Goal: Book appointment/travel/reservation

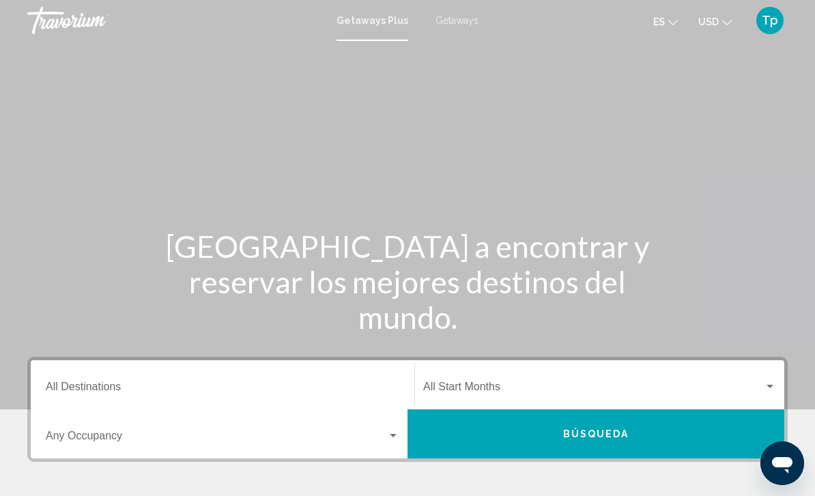
click at [473, 23] on span "Getaways" at bounding box center [456, 20] width 43 height 11
click at [131, 387] on input "Destination All Destinations" at bounding box center [222, 389] width 353 height 12
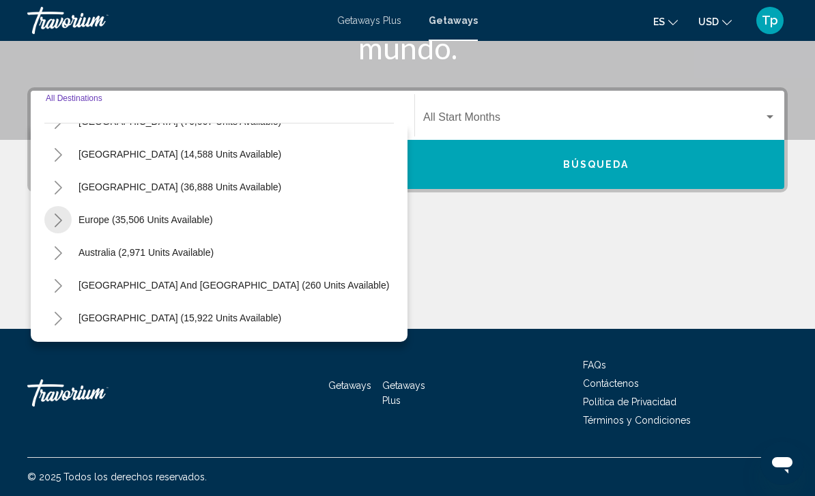
scroll to position [85, 0]
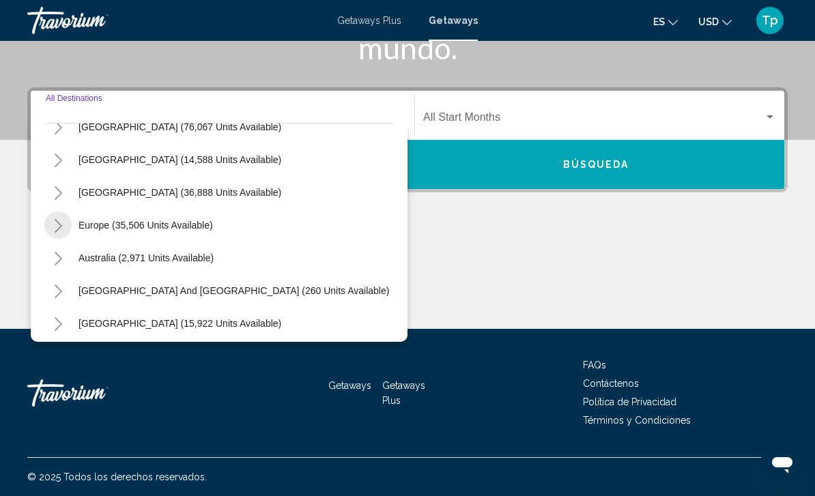
click at [50, 224] on button "Toggle Europe (35,506 units available)" at bounding box center [57, 224] width 27 height 27
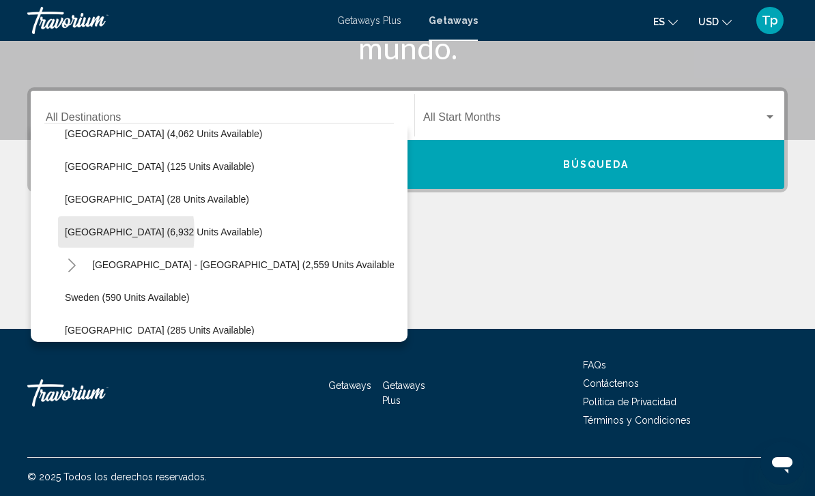
scroll to position [641, 0]
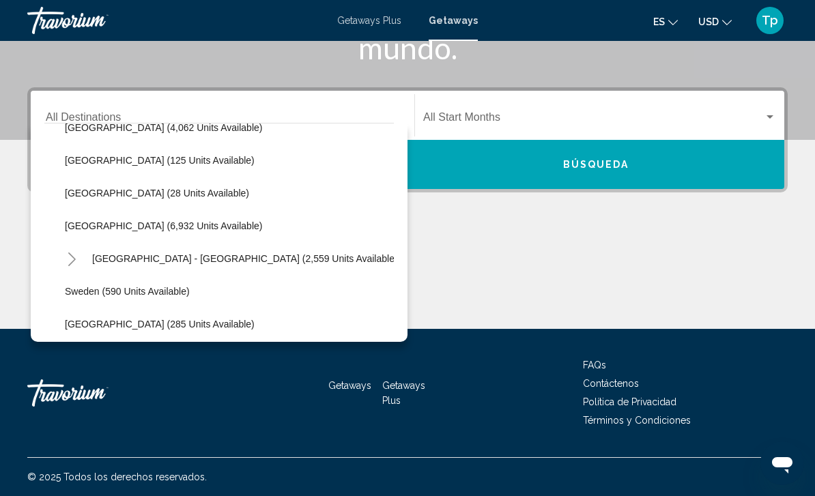
click at [58, 235] on button "[GEOGRAPHIC_DATA] (6,932 units available)" at bounding box center [163, 225] width 211 height 31
type input "**********"
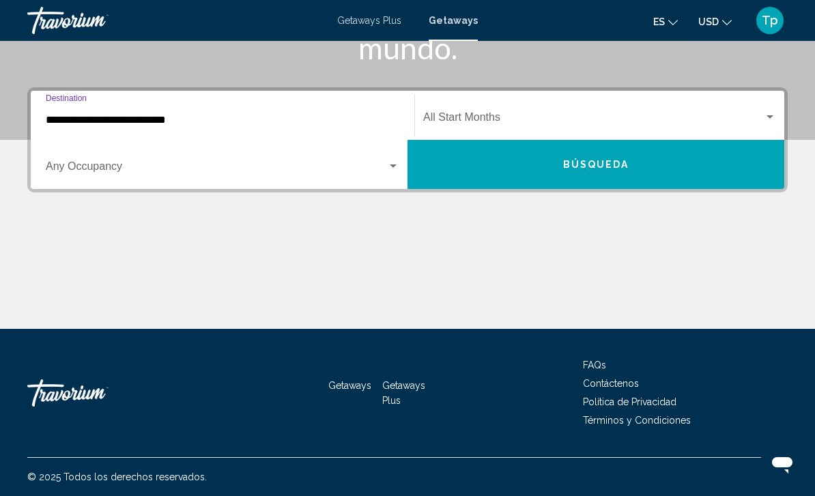
click at [59, 173] on span "Search widget" at bounding box center [216, 169] width 341 height 12
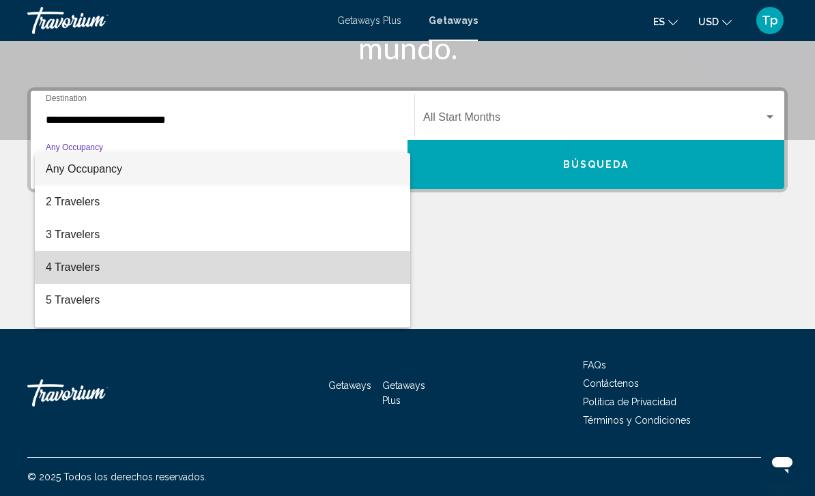
click at [59, 280] on span "4 Travelers" at bounding box center [222, 267] width 353 height 33
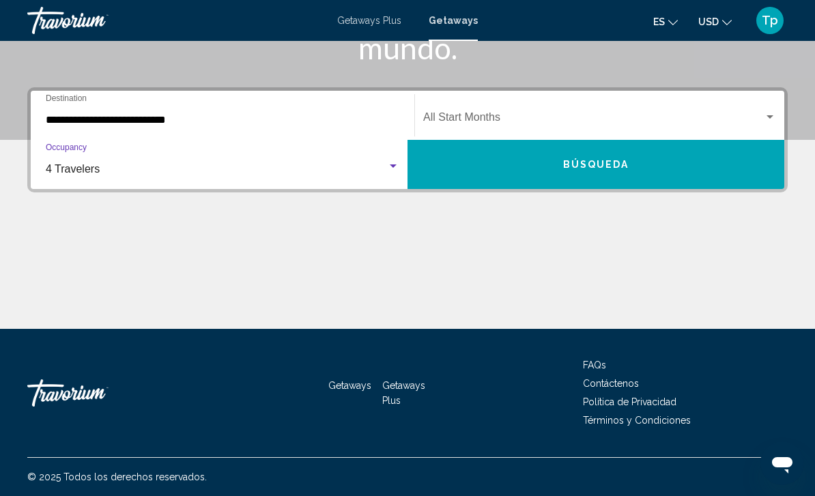
click at [470, 108] on div "Start Month All Start Months" at bounding box center [599, 115] width 353 height 43
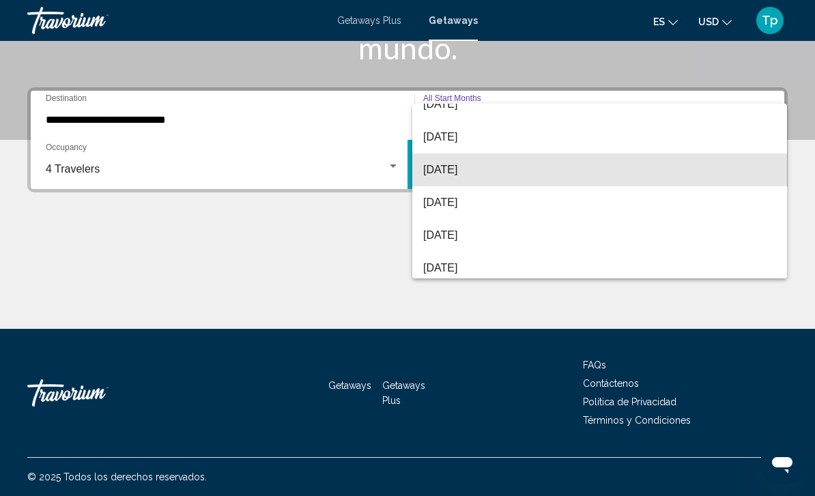
scroll to position [77, 0]
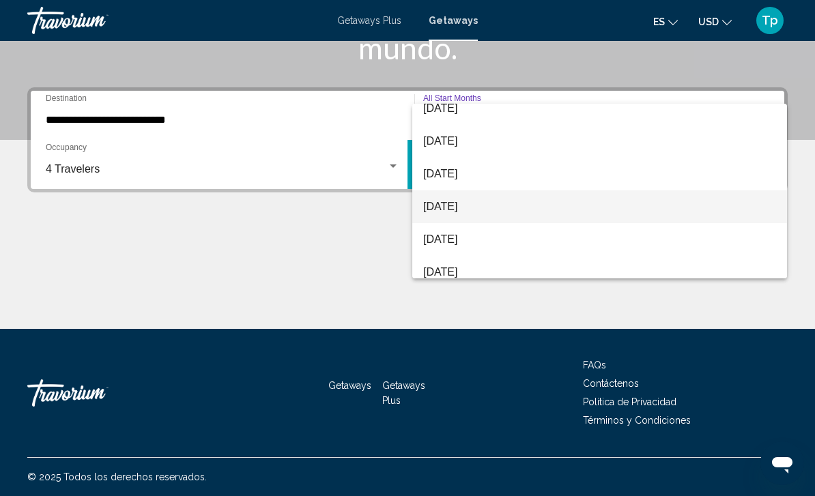
click at [466, 207] on span "[DATE]" at bounding box center [599, 206] width 353 height 33
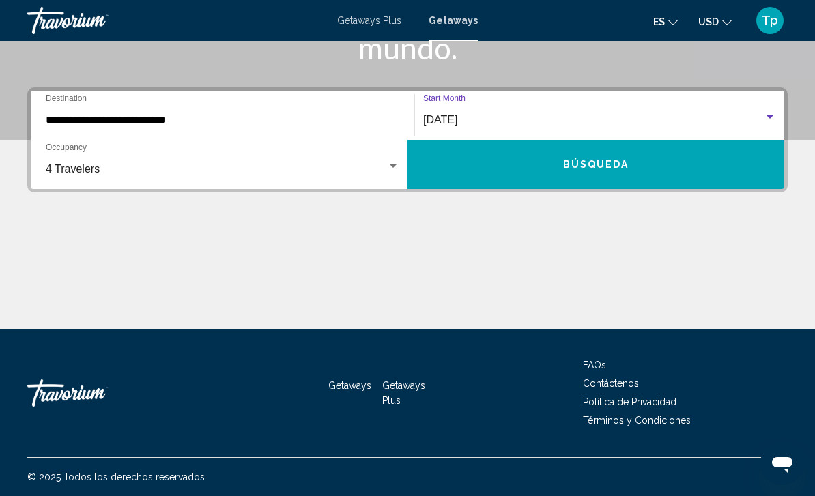
click at [464, 164] on button "Búsqueda" at bounding box center [595, 164] width 377 height 49
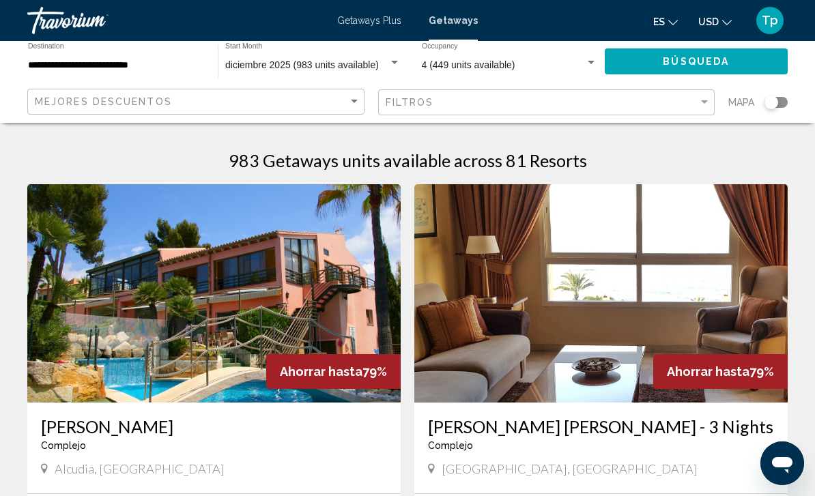
click at [703, 23] on span "USD" at bounding box center [708, 21] width 20 height 11
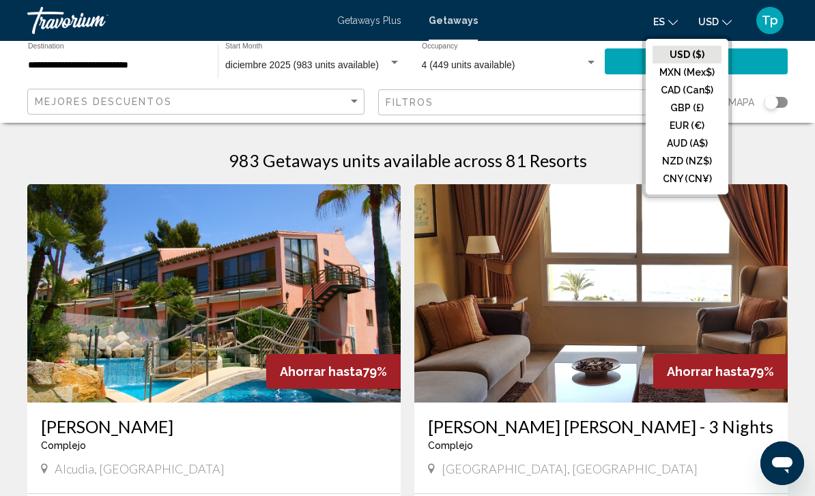
click at [671, 115] on button "GBP (£)" at bounding box center [686, 108] width 69 height 18
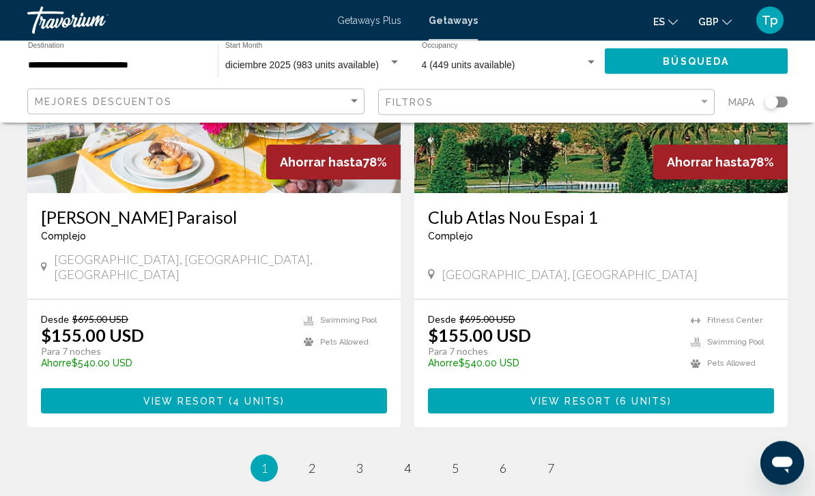
scroll to position [2554, 0]
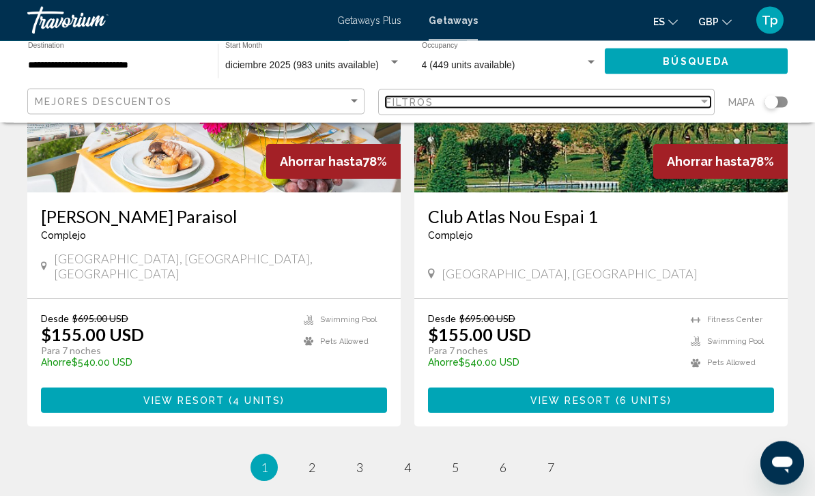
click at [486, 105] on div "Filtros" at bounding box center [541, 102] width 313 height 11
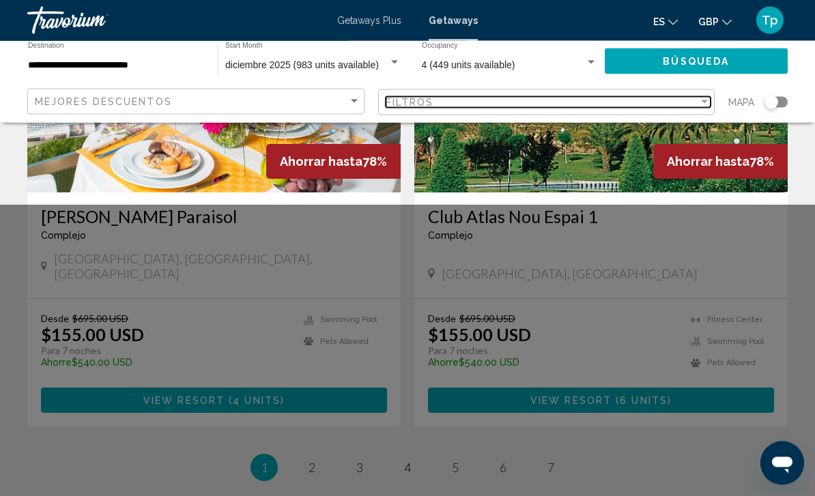
scroll to position [2555, 0]
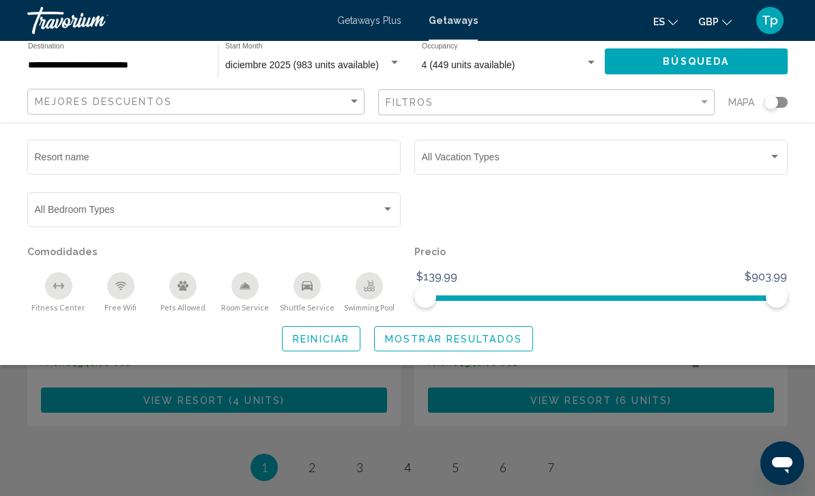
click at [460, 164] on span "Search widget" at bounding box center [595, 159] width 347 height 11
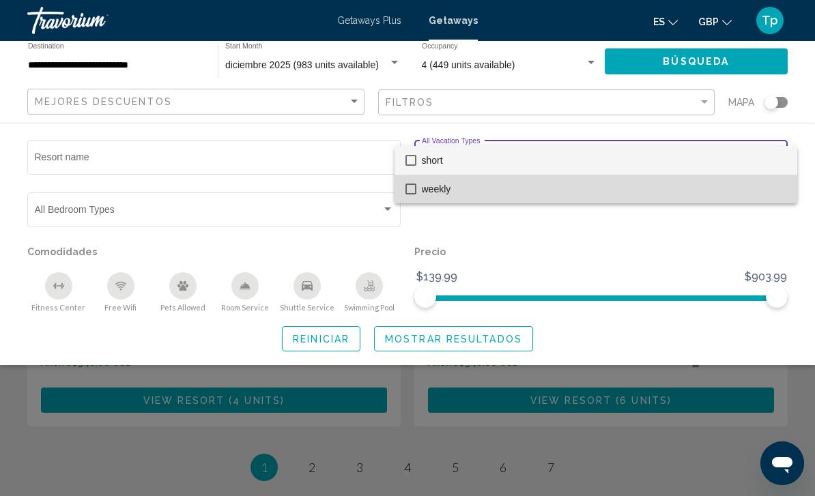
click at [445, 199] on span "weekly" at bounding box center [604, 189] width 364 height 29
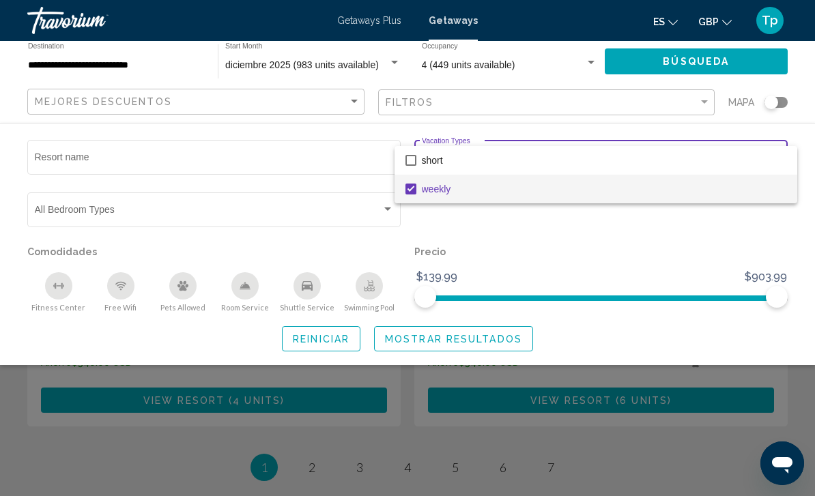
click at [349, 299] on div at bounding box center [407, 248] width 815 height 496
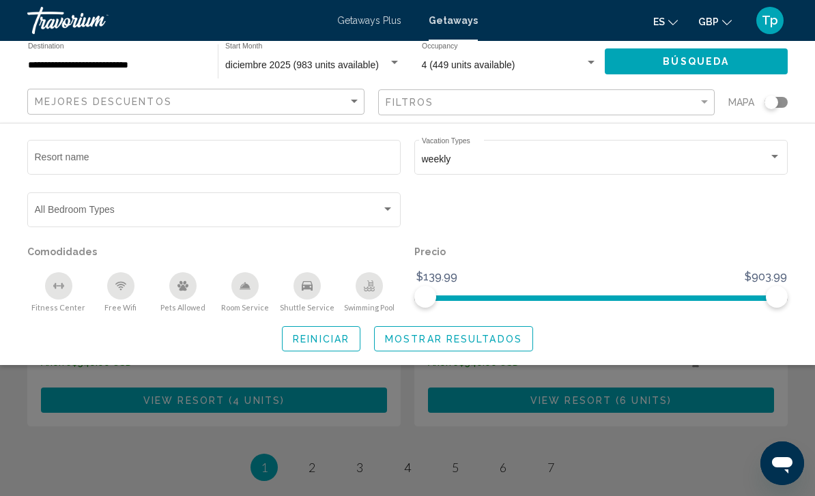
click at [365, 293] on div "Swimming Pool" at bounding box center [368, 285] width 27 height 27
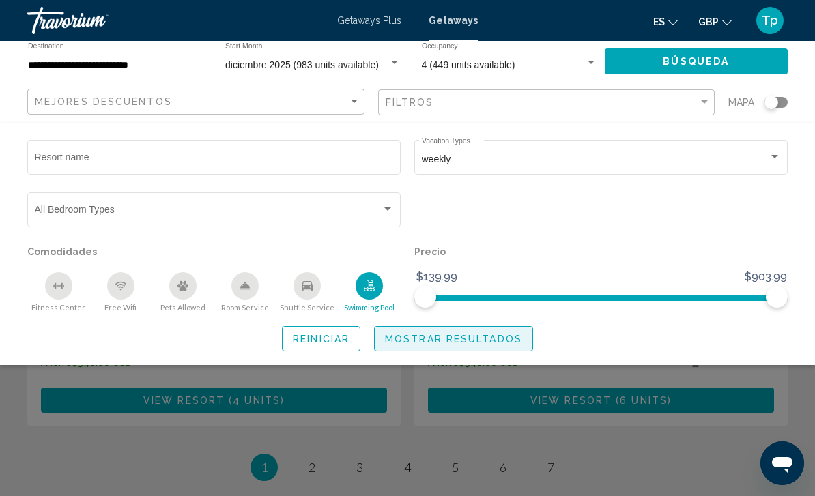
click at [450, 349] on button "Mostrar resultados" at bounding box center [453, 338] width 159 height 25
